Goal: Task Accomplishment & Management: Manage account settings

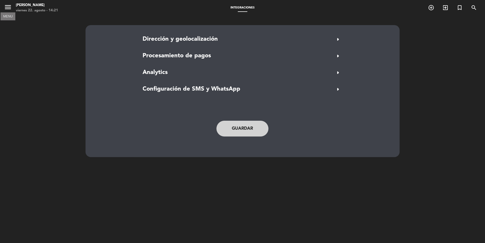
click at [10, 12] on button "menu" at bounding box center [8, 8] width 8 height 10
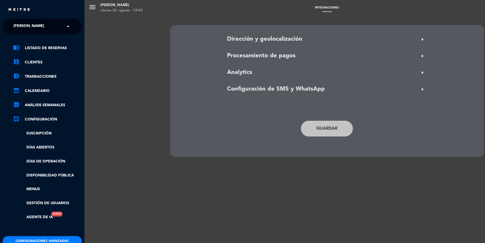
click at [23, 10] on img at bounding box center [19, 10] width 22 height 4
click at [97, 11] on div "menu [PERSON_NAME][DATE] 22. agosto - 14:43 Integraciones add_circle_outline ex…" at bounding box center [326, 121] width 485 height 243
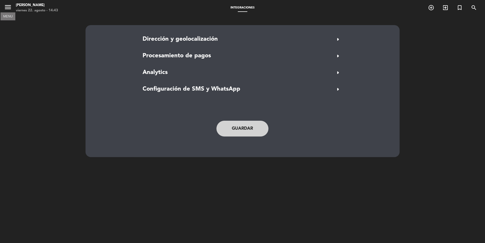
click at [5, 9] on icon "menu" at bounding box center [8, 7] width 8 height 8
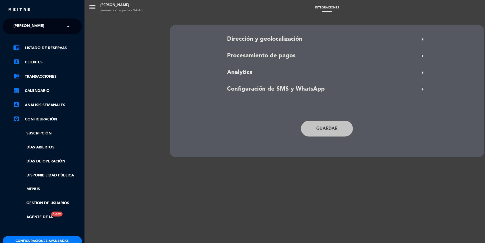
click at [43, 43] on div "chrome_reader_mode Listado de Reservas account_box Clientes account_balance_wal…" at bounding box center [42, 135] width 87 height 202
click at [43, 48] on link "chrome_reader_mode Listado de Reservas" at bounding box center [47, 48] width 69 height 6
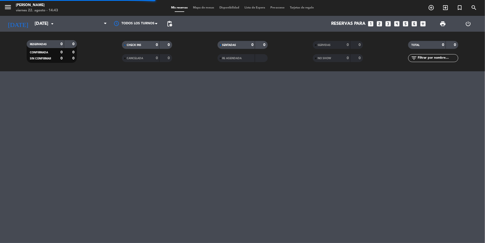
click at [209, 6] on span "Mapa de mesas" at bounding box center [203, 7] width 26 height 3
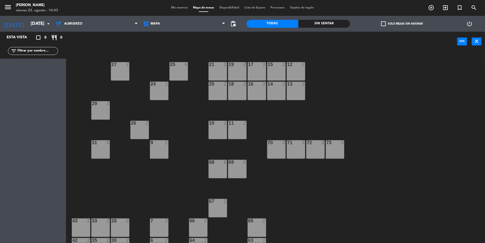
click at [276, 116] on div "12 2 15 2 17 2 19 2 21 2 25 6 27 2 13 2 14 2 16 2 18 2 20 2 24 2 29 2 26 2 10 2…" at bounding box center [278, 148] width 414 height 191
click at [301, 73] on div "12 2" at bounding box center [296, 71] width 18 height 18
click at [283, 73] on div "15 2" at bounding box center [276, 71] width 18 height 18
click at [261, 73] on div "17 2" at bounding box center [257, 71] width 18 height 18
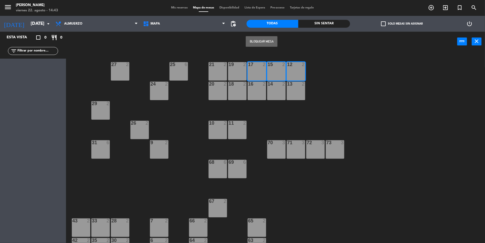
click at [284, 73] on div "15 2" at bounding box center [276, 71] width 18 height 18
click at [302, 73] on div "12 2" at bounding box center [296, 71] width 18 height 18
click at [259, 75] on div "17 2" at bounding box center [257, 71] width 18 height 18
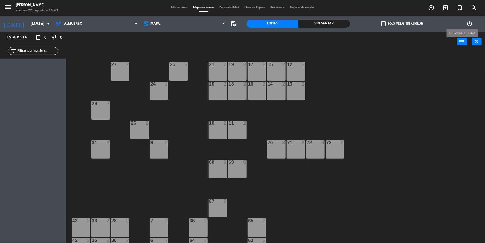
click at [460, 41] on icon "power_input" at bounding box center [462, 41] width 6 height 6
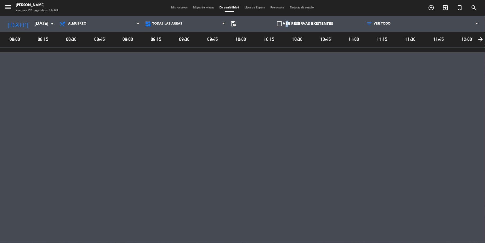
click at [283, 23] on label "VER RESERVAS EXISTENTES" at bounding box center [305, 24] width 56 height 6
click at [280, 23] on span at bounding box center [279, 23] width 5 height 5
click at [305, 24] on input "VER RESERVAS EXISTENTES" at bounding box center [305, 24] width 0 height 0
click at [280, 23] on span at bounding box center [279, 23] width 5 height 5
click at [305, 24] on input "VER RESERVAS EXISTENTES" at bounding box center [305, 24] width 0 height 0
